Goal: Information Seeking & Learning: Check status

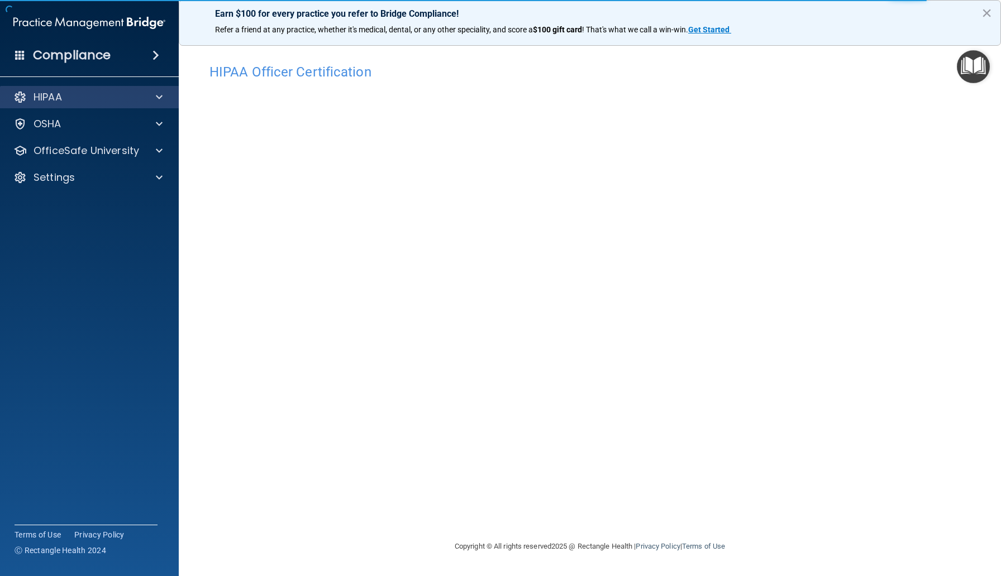
click at [73, 108] on div "HIPAA" at bounding box center [89, 97] width 179 height 22
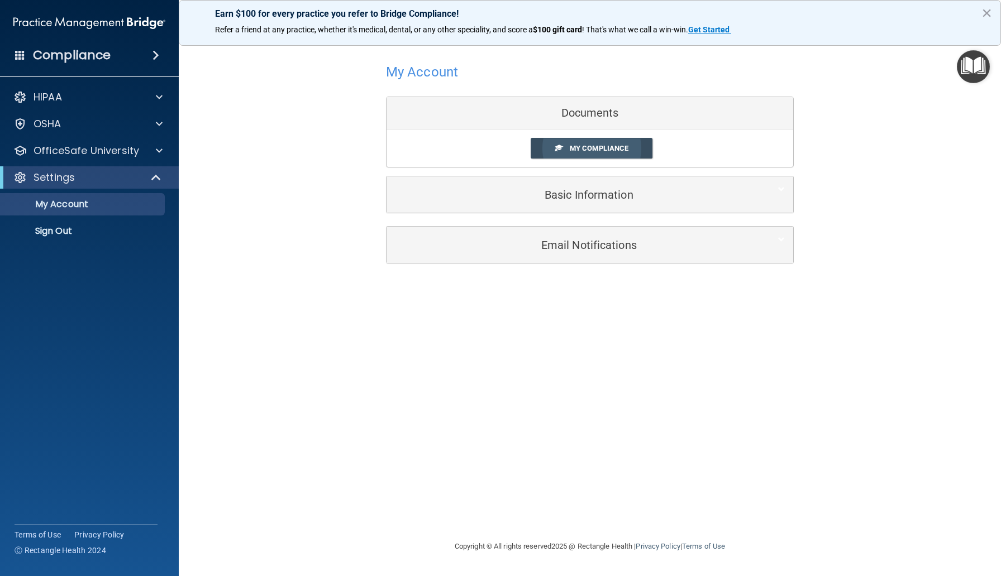
click at [571, 152] on span "My Compliance" at bounding box center [599, 148] width 59 height 8
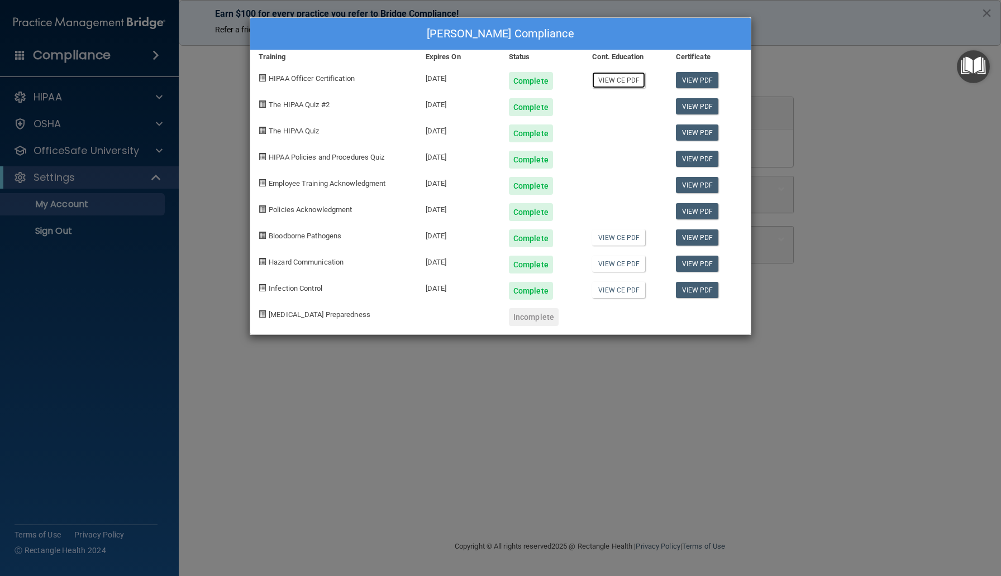
click at [626, 82] on link "View CE PDF" at bounding box center [618, 80] width 53 height 16
click at [841, 168] on div "[PERSON_NAME] Compliance Training Expires On Status Cont. Education Certificate…" at bounding box center [500, 288] width 1001 height 576
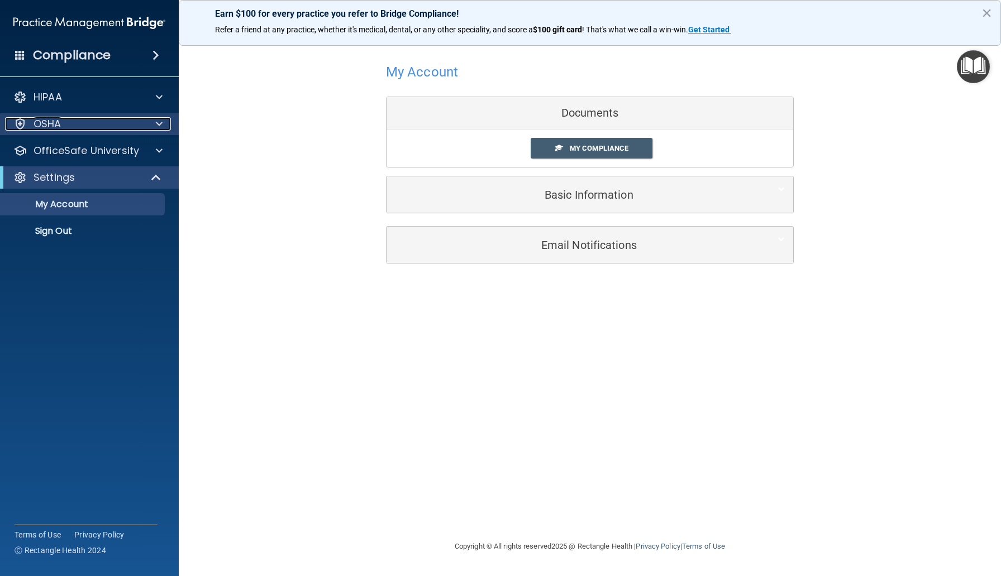
click at [118, 120] on div "OSHA" at bounding box center [74, 123] width 139 height 13
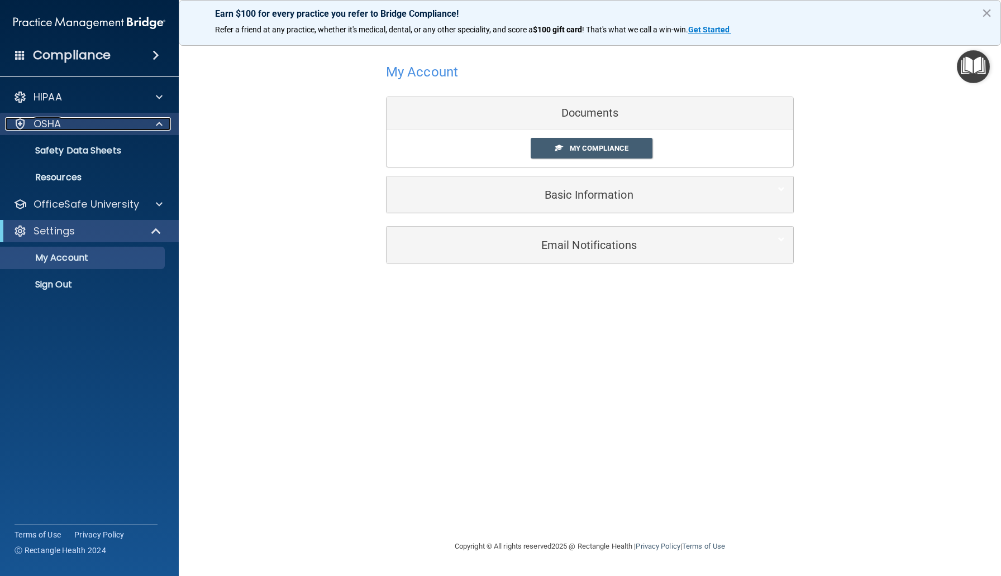
click at [122, 119] on div "OSHA" at bounding box center [74, 123] width 139 height 13
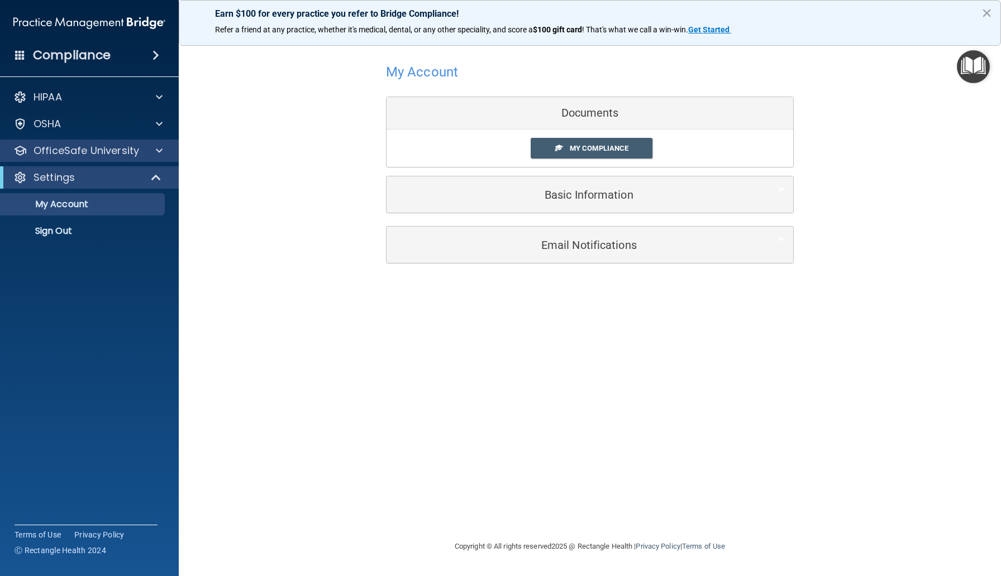
click at [117, 158] on div "OfficeSafe University" at bounding box center [89, 151] width 179 height 22
click at [118, 154] on p "OfficeSafe University" at bounding box center [87, 150] width 106 height 13
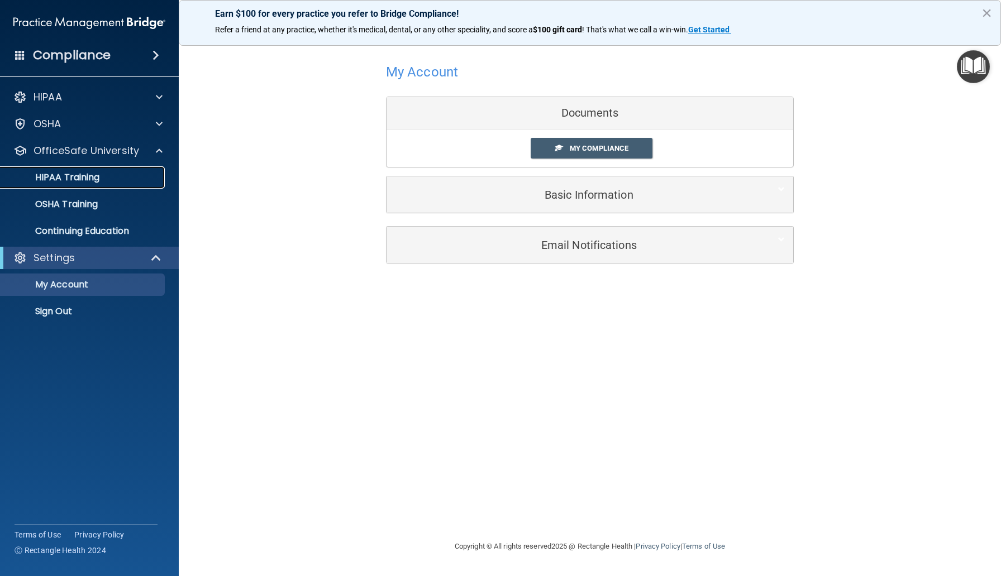
click at [100, 179] on div "HIPAA Training" at bounding box center [83, 177] width 153 height 11
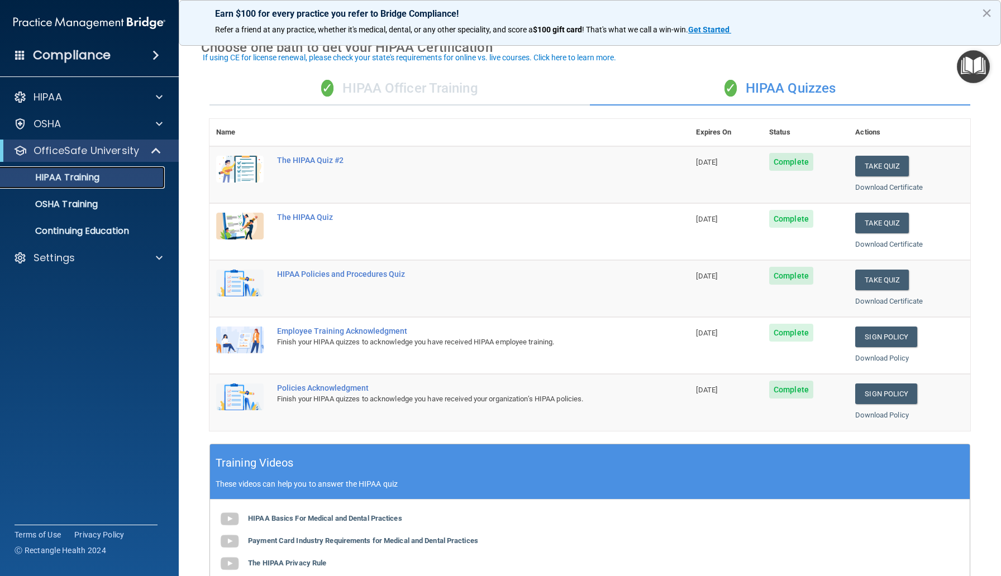
scroll to position [56, 0]
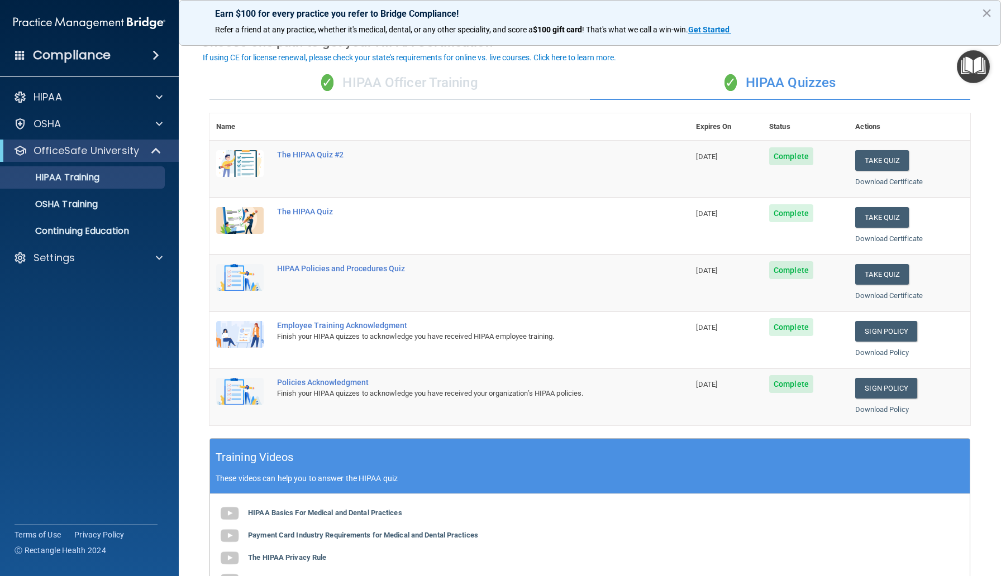
click at [453, 86] on div "✓ HIPAA Officer Training" at bounding box center [399, 83] width 380 height 34
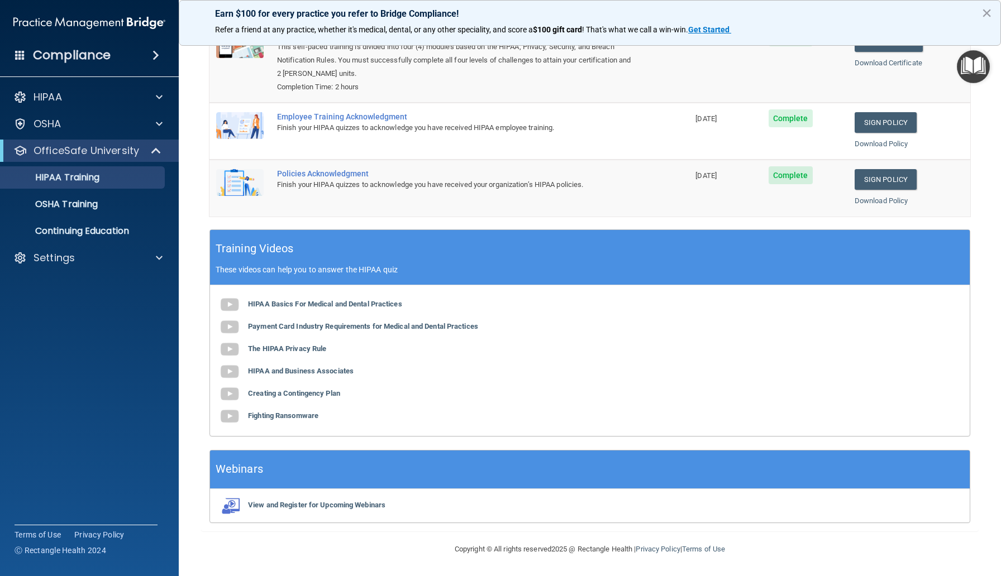
scroll to position [0, 0]
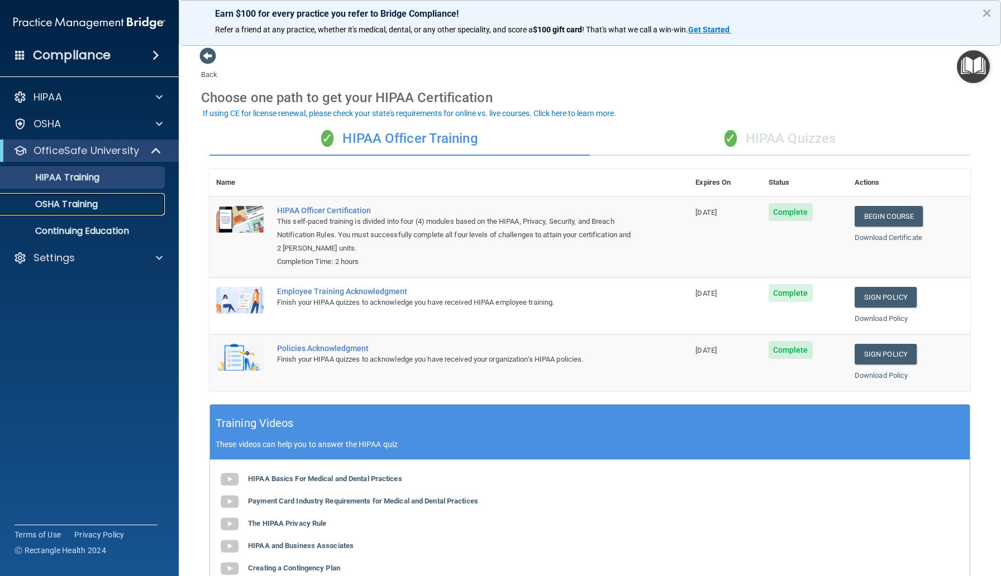
click at [83, 211] on link "OSHA Training" at bounding box center [77, 204] width 176 height 22
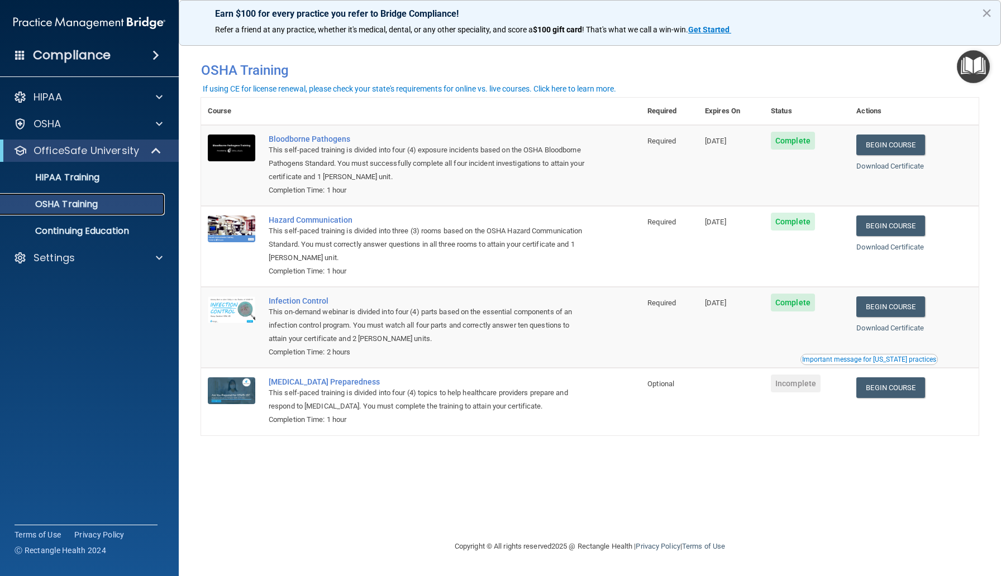
click at [115, 210] on link "OSHA Training" at bounding box center [77, 204] width 176 height 22
click at [90, 54] on h4 "Compliance" at bounding box center [72, 55] width 78 height 16
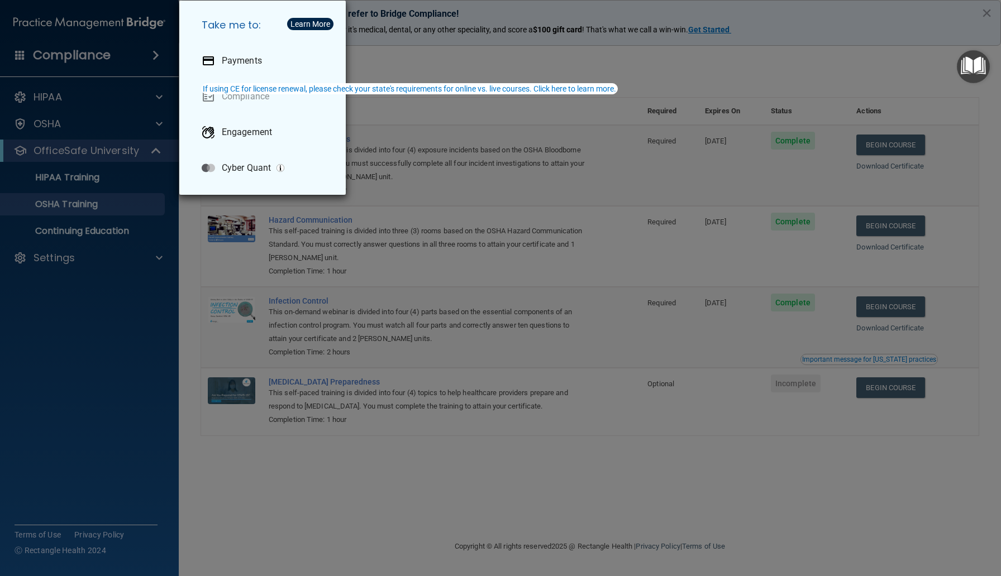
click at [82, 294] on div "Take me to: Payments Compliance Engagement Cyber Quant" at bounding box center [500, 288] width 1001 height 576
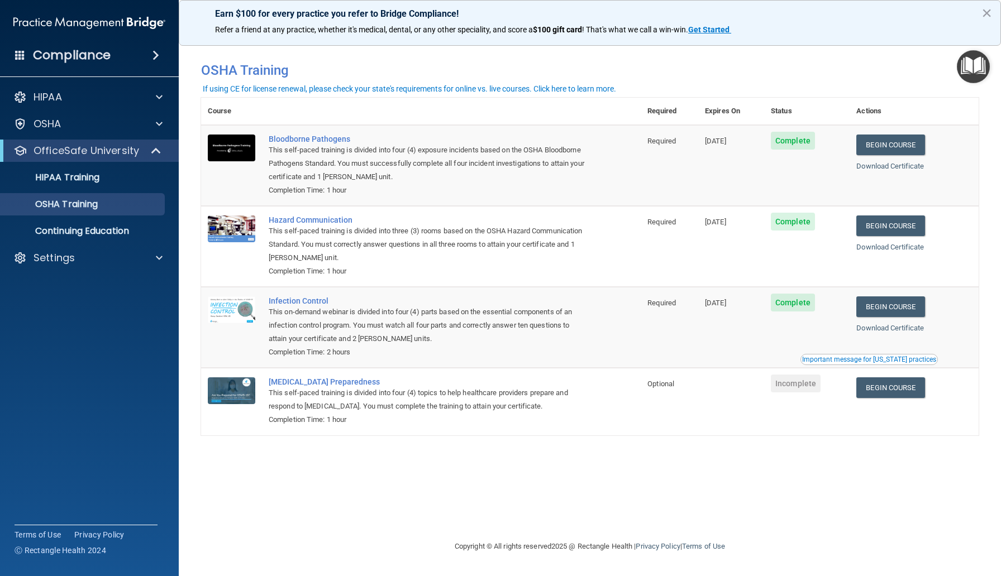
click at [75, 137] on div "HIPAA Documents and Policies Report an Incident Business Associates Emergency P…" at bounding box center [89, 180] width 179 height 197
click at [77, 103] on div "HIPAA" at bounding box center [74, 96] width 139 height 13
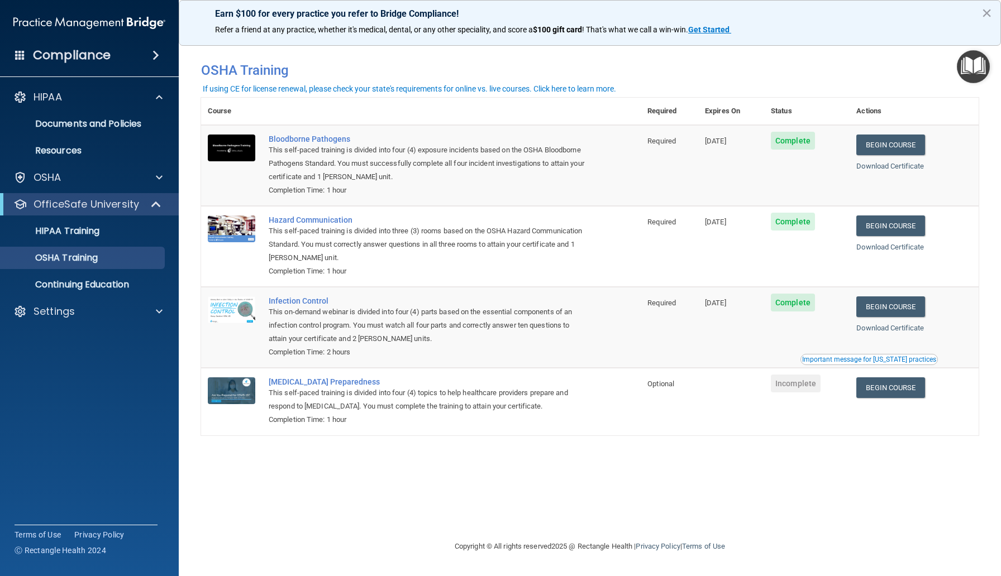
click at [75, 212] on div "OfficeSafe University" at bounding box center [89, 204] width 179 height 22
click at [73, 230] on p "HIPAA Training" at bounding box center [53, 231] width 92 height 11
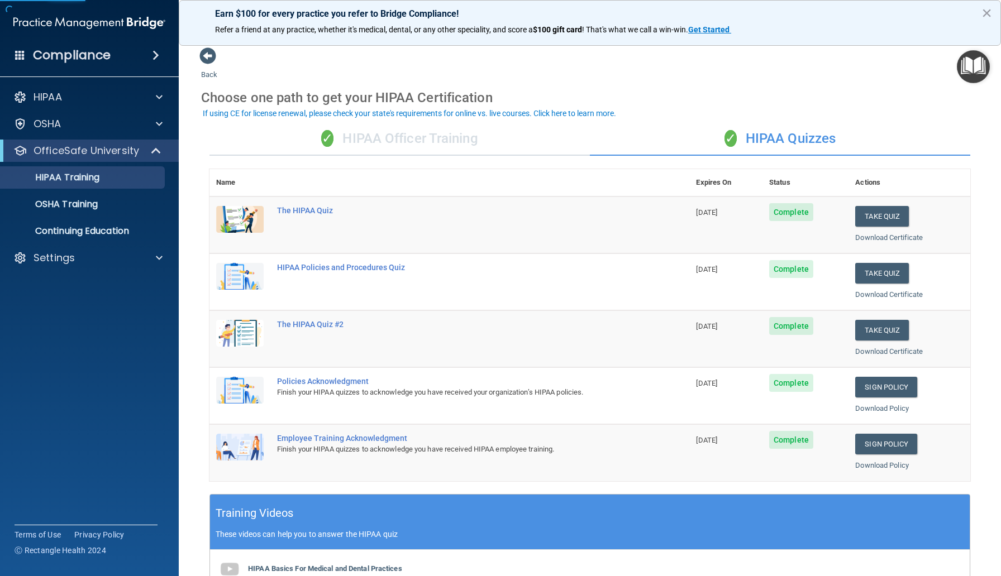
click at [340, 138] on div "✓ HIPAA Officer Training" at bounding box center [399, 139] width 380 height 34
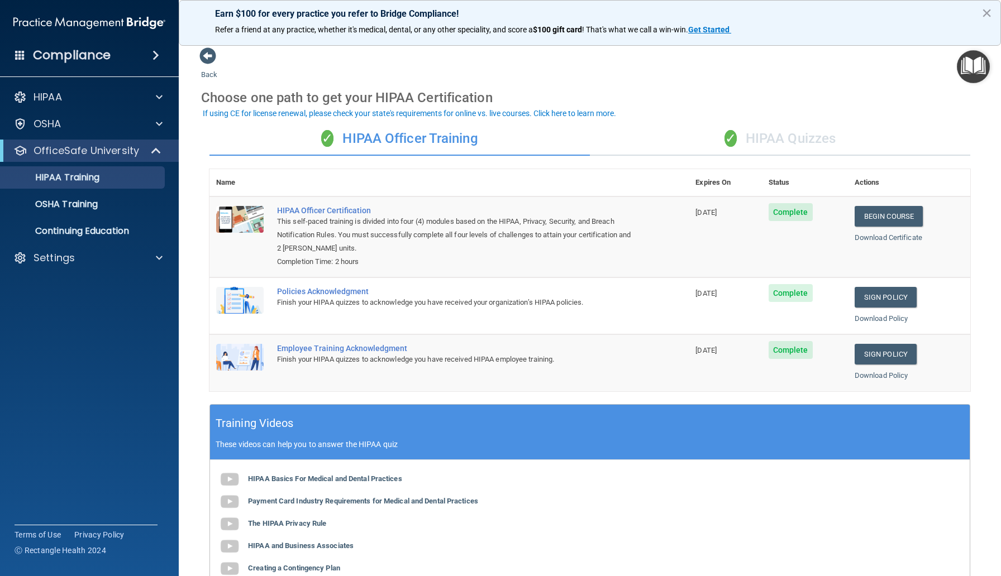
click at [782, 145] on div "✓ HIPAA Quizzes" at bounding box center [780, 139] width 380 height 34
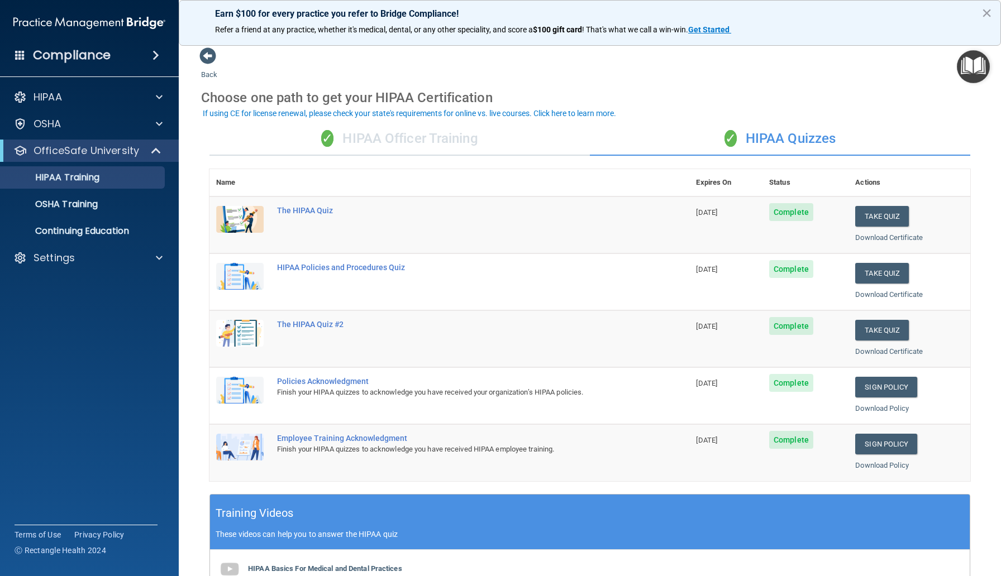
click at [451, 140] on div "✓ HIPAA Officer Training" at bounding box center [399, 139] width 380 height 34
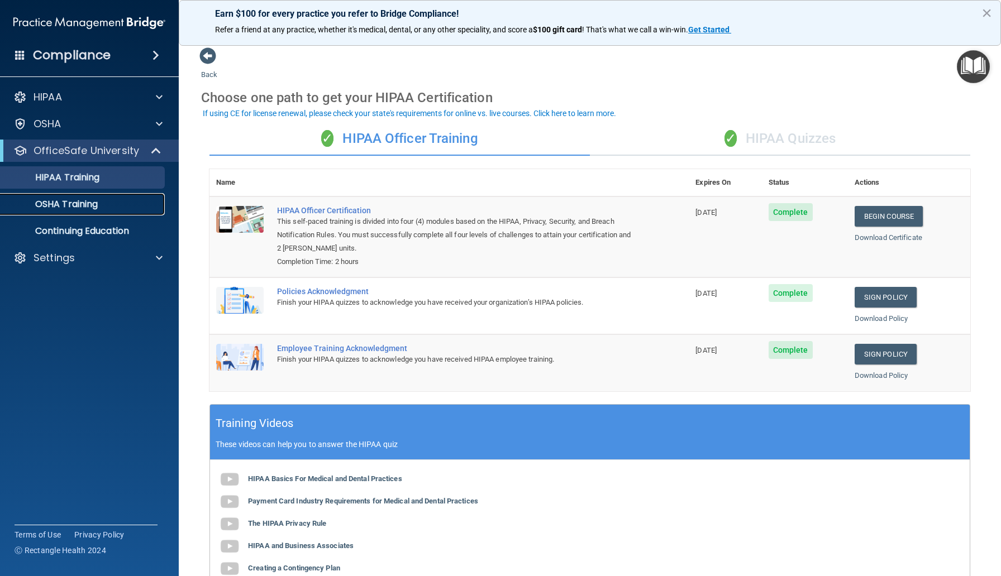
click at [84, 215] on link "OSHA Training" at bounding box center [77, 204] width 176 height 22
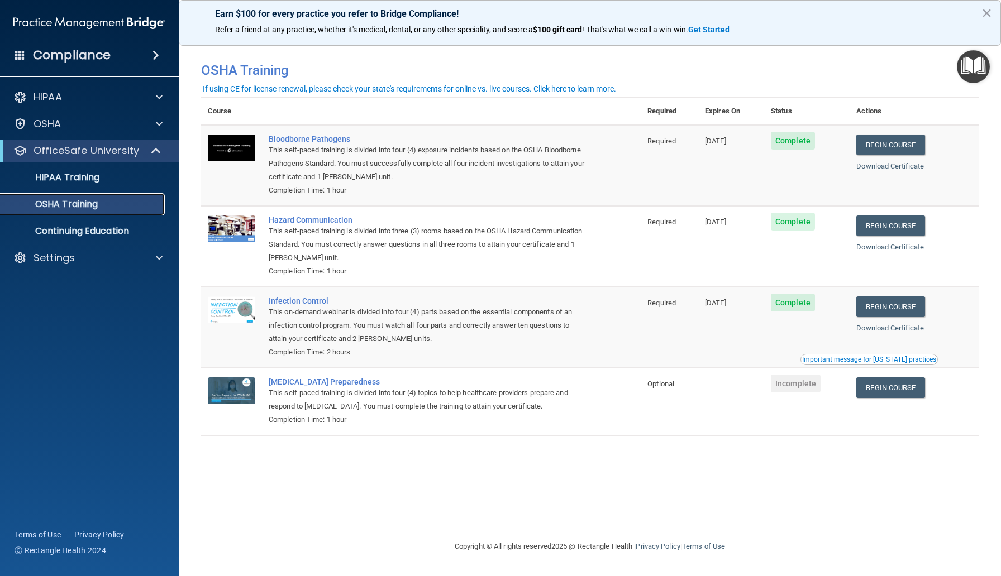
click at [108, 209] on div "OSHA Training" at bounding box center [83, 204] width 153 height 11
click at [96, 104] on div "HIPAA" at bounding box center [89, 97] width 179 height 22
click at [75, 178] on p "HIPAA Training" at bounding box center [53, 177] width 92 height 11
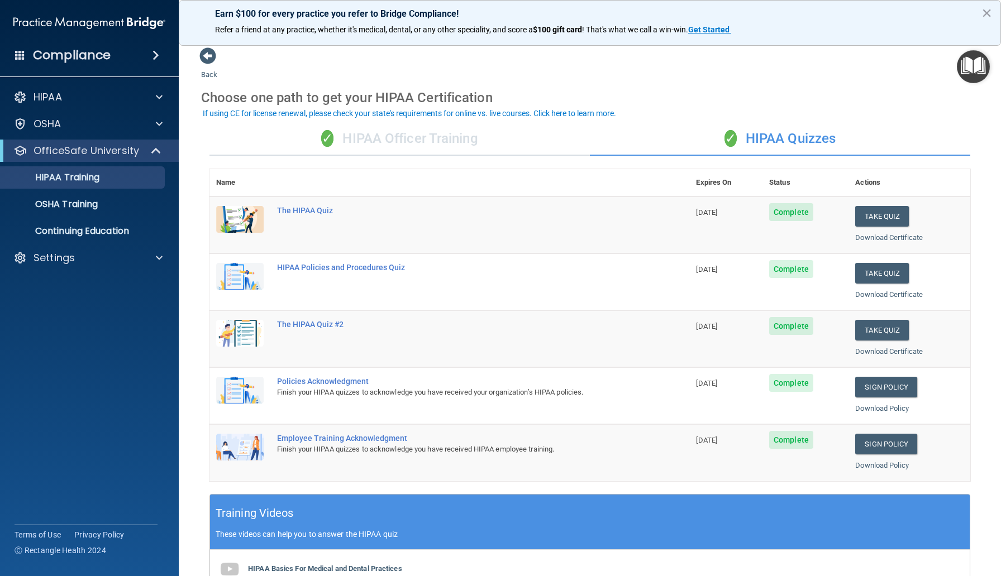
click at [458, 136] on div "✓ HIPAA Officer Training" at bounding box center [399, 139] width 380 height 34
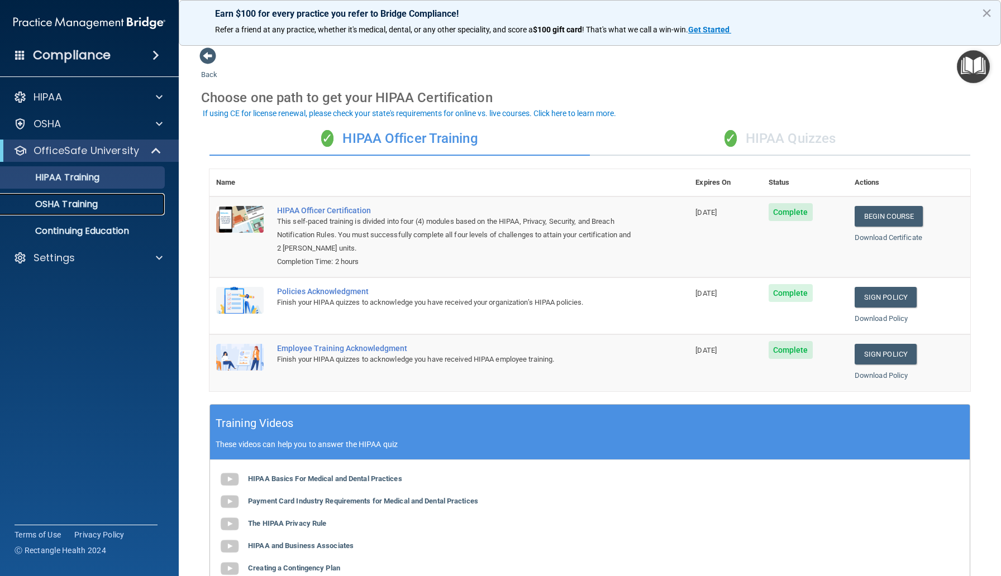
click at [102, 207] on div "OSHA Training" at bounding box center [83, 204] width 153 height 11
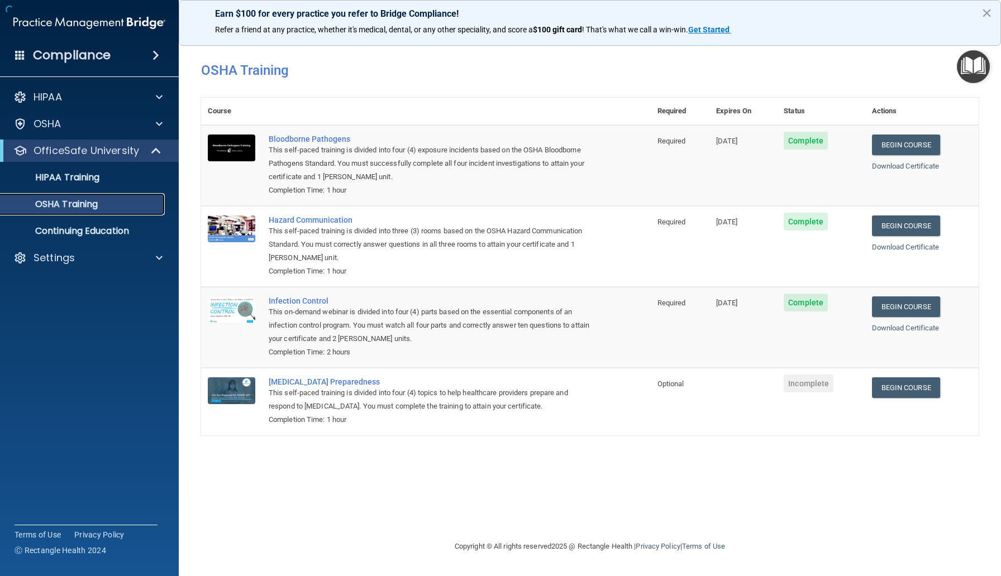
click at [102, 207] on div "OSHA Training" at bounding box center [83, 204] width 153 height 11
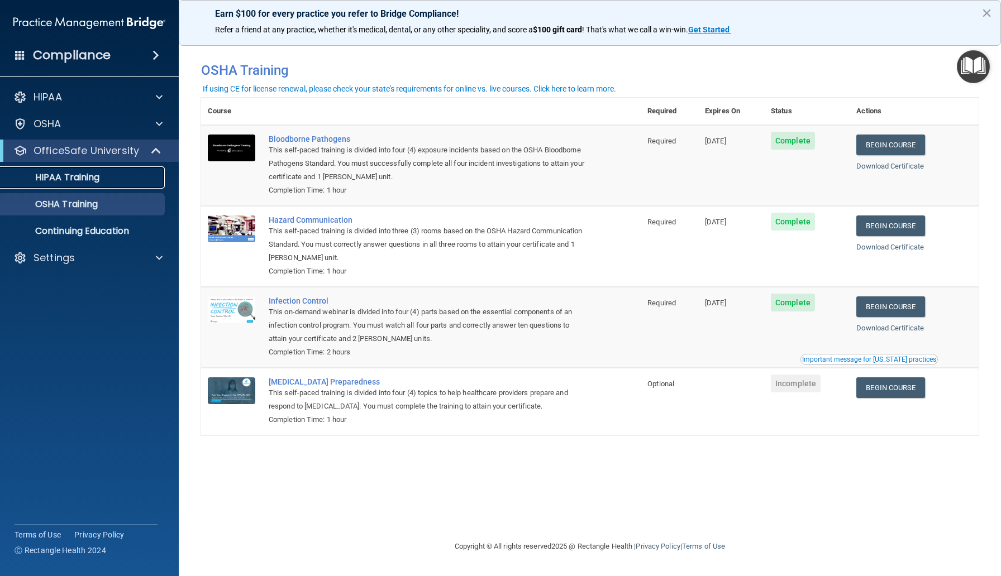
click at [126, 169] on link "HIPAA Training" at bounding box center [77, 177] width 176 height 22
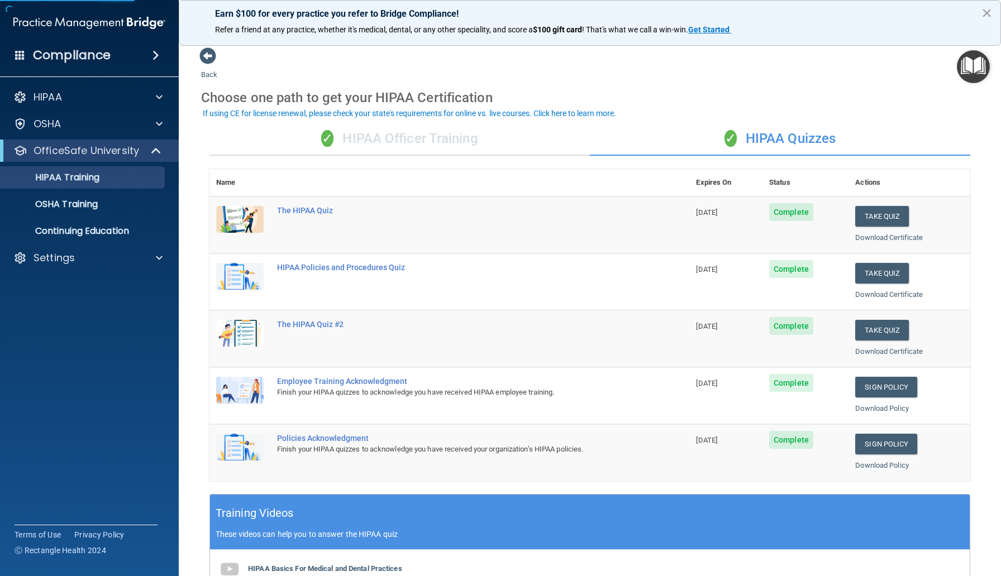
click at [442, 145] on div "✓ HIPAA Officer Training" at bounding box center [399, 139] width 380 height 34
